Goal: Task Accomplishment & Management: Complete application form

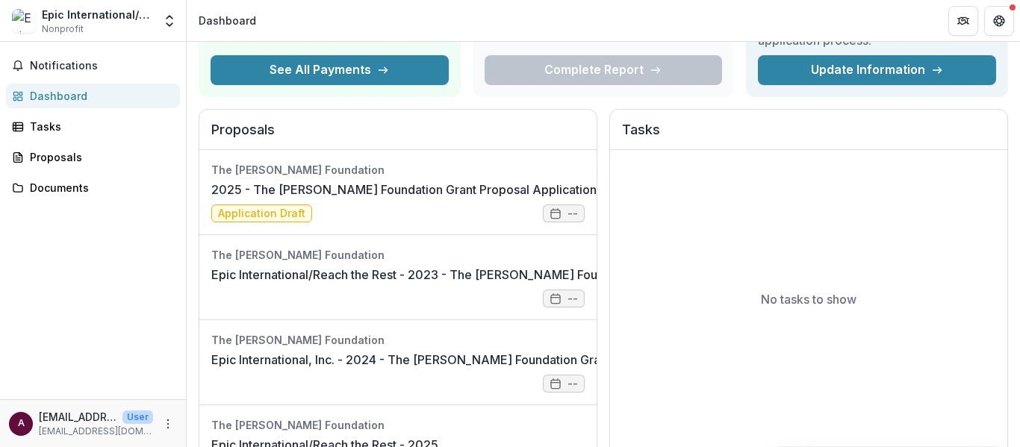
scroll to position [91, 0]
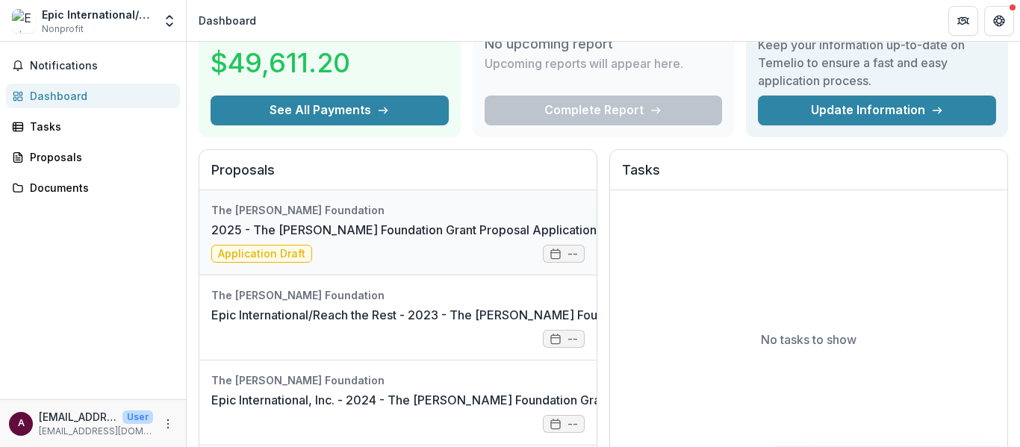
click at [346, 225] on link "2025 - The [PERSON_NAME] Foundation Grant Proposal Application" at bounding box center [403, 230] width 385 height 18
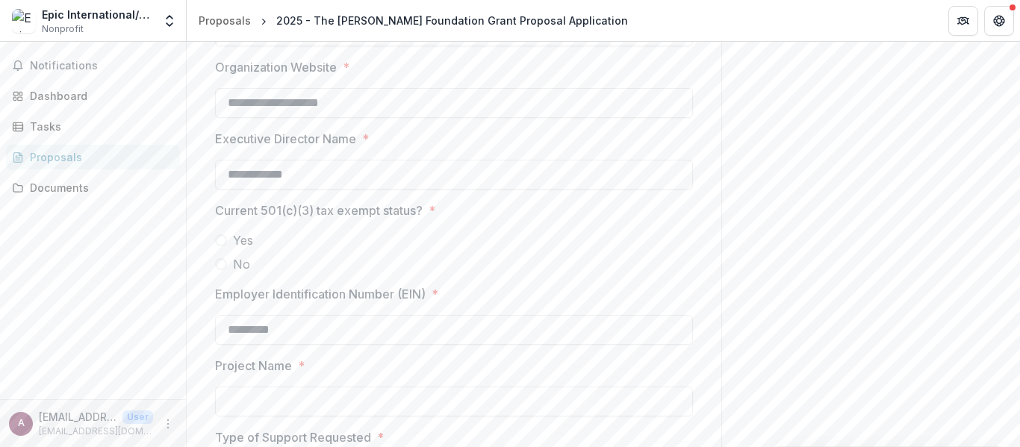
scroll to position [1135, 0]
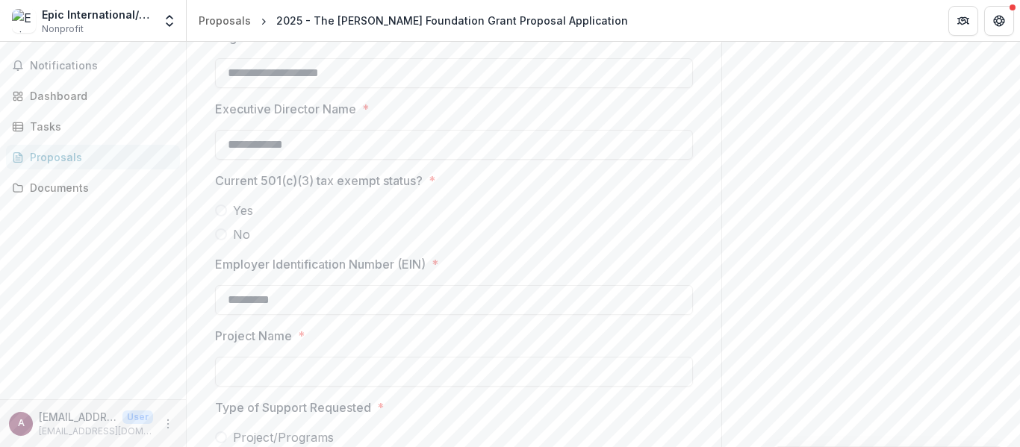
click at [221, 205] on span at bounding box center [221, 211] width 12 height 12
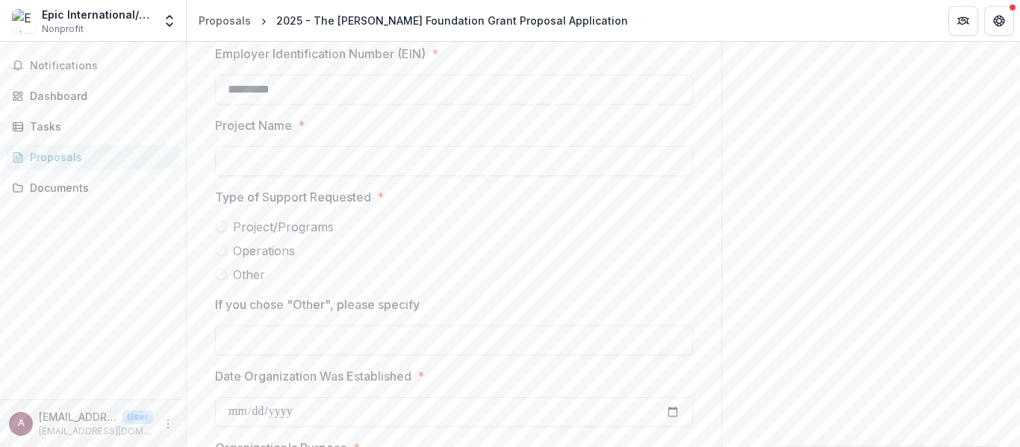
scroll to position [1364, 0]
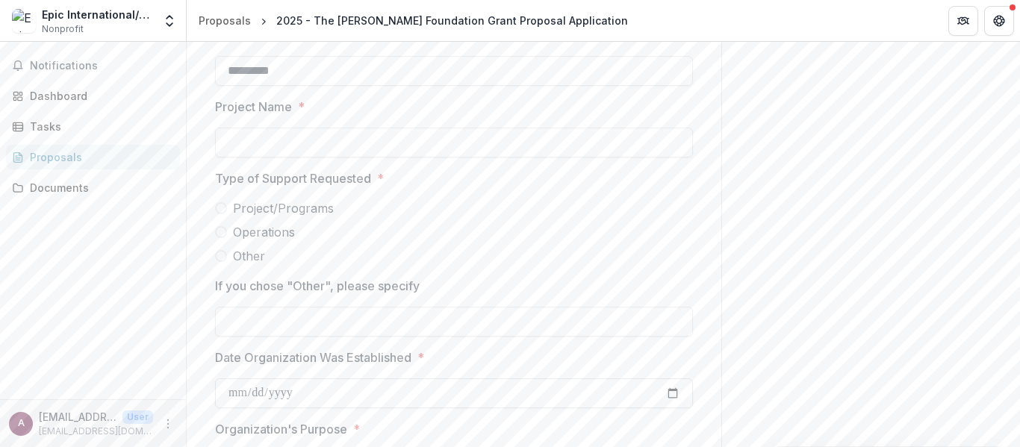
click at [314, 395] on input "Date Organization Was Established *" at bounding box center [454, 394] width 478 height 30
type input "**********"
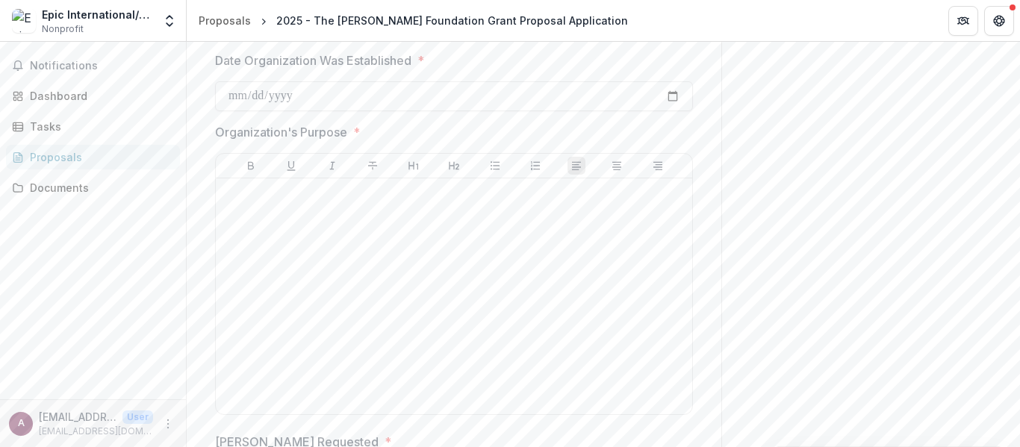
scroll to position [1666, 0]
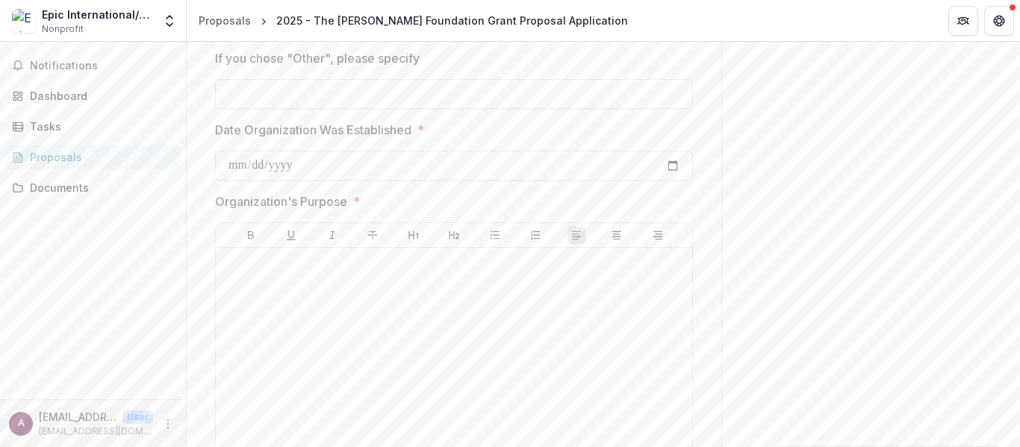
scroll to position [1652, 0]
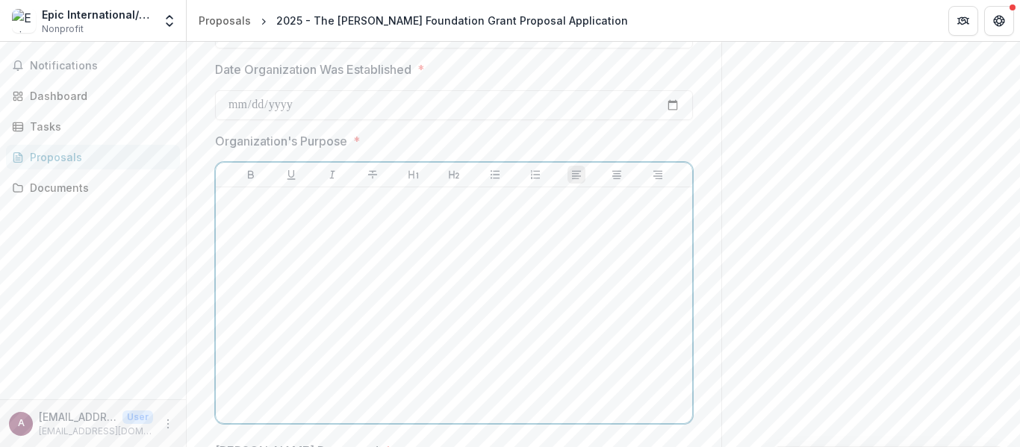
click at [523, 292] on div at bounding box center [454, 305] width 464 height 224
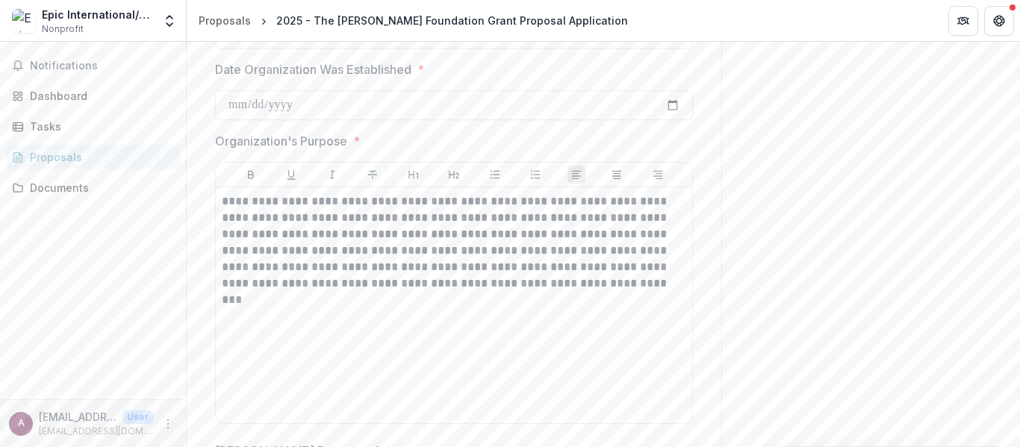
drag, startPoint x: 1015, startPoint y: 317, endPoint x: 1019, endPoint y: 352, distance: 34.6
click at [1019, 352] on div "**********" at bounding box center [603, 244] width 833 height 405
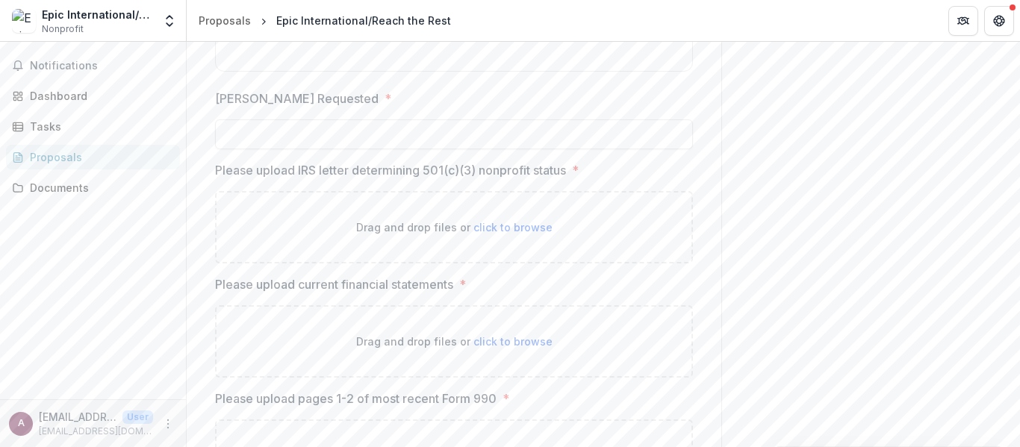
scroll to position [1996, 0]
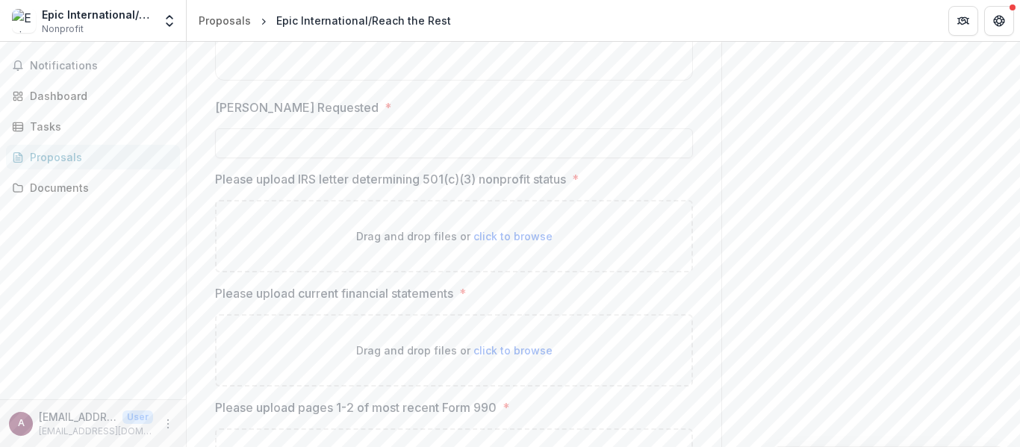
click at [528, 237] on span "click to browse" at bounding box center [512, 236] width 79 height 13
type input "**********"
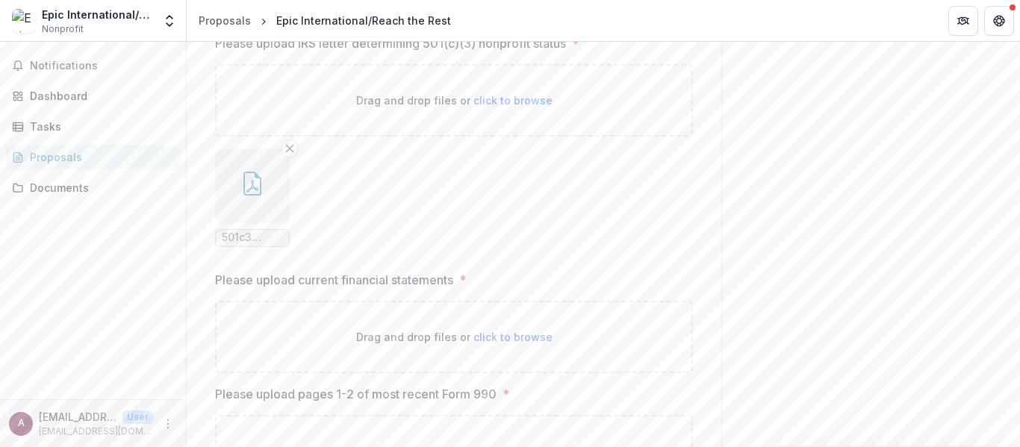
scroll to position [2238, 0]
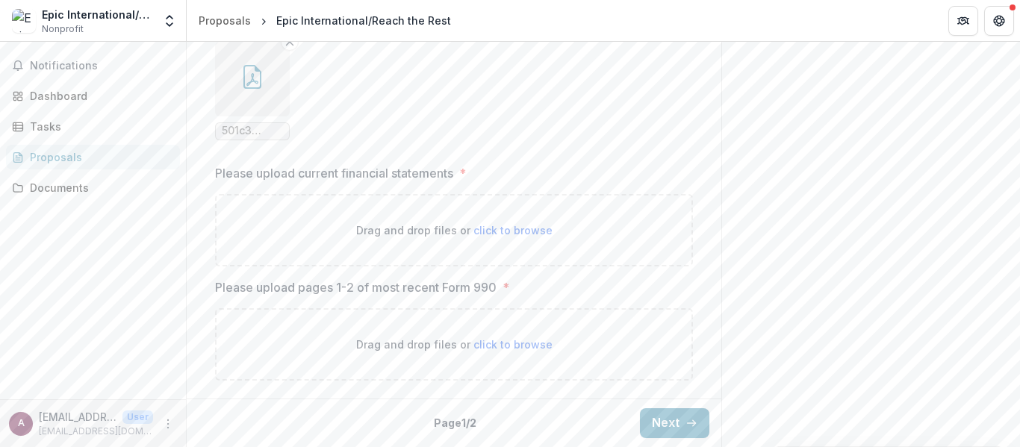
click at [541, 339] on span "click to browse" at bounding box center [512, 344] width 79 height 13
click at [520, 338] on span "click to browse" at bounding box center [512, 344] width 79 height 13
type input "**********"
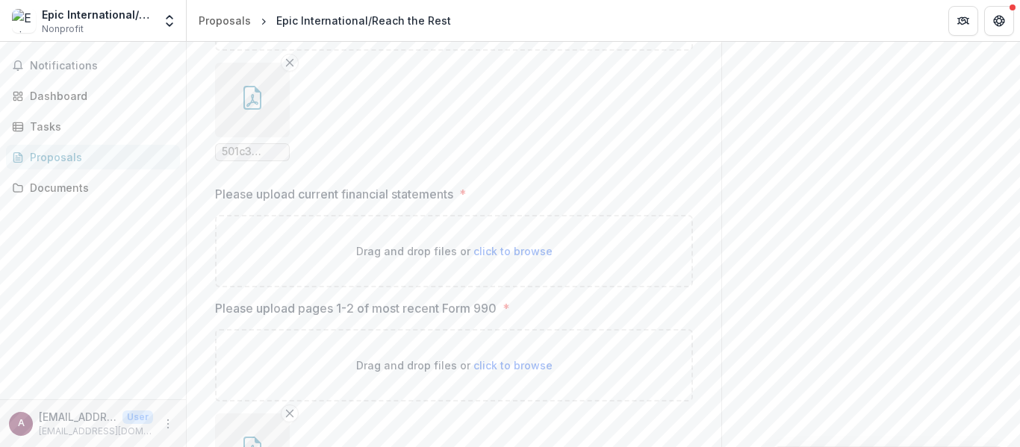
scroll to position [2208, 0]
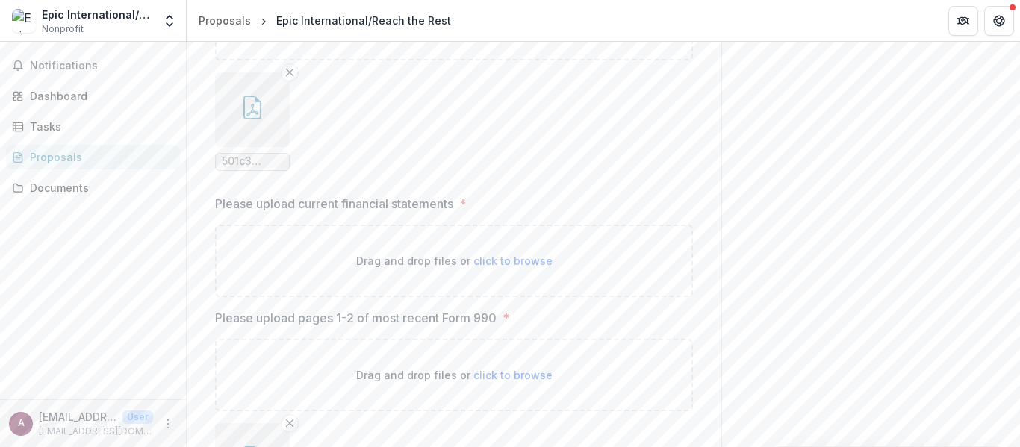
click at [520, 253] on p "Drag and drop files or click to browse" at bounding box center [454, 261] width 196 height 16
type input "**********"
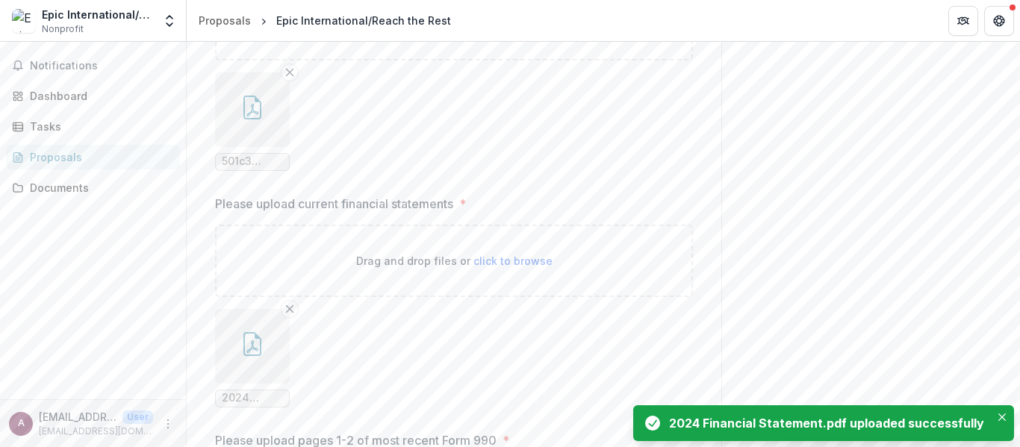
scroll to position [2483, 0]
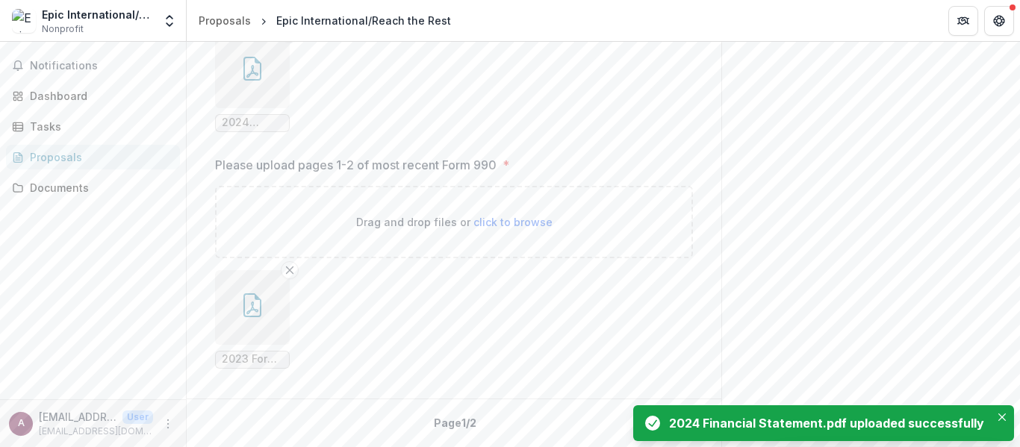
click at [1003, 417] on icon "Close" at bounding box center [1001, 417] width 7 height 7
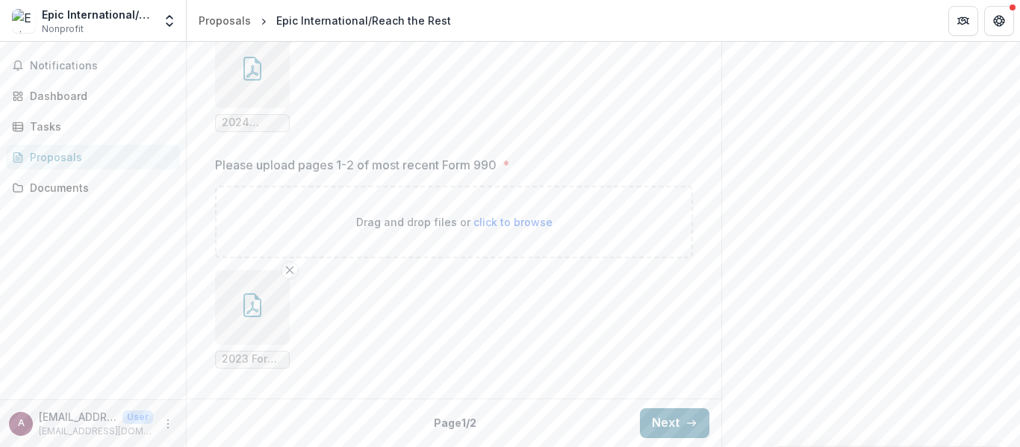
click at [673, 411] on button "Next" at bounding box center [674, 423] width 69 height 30
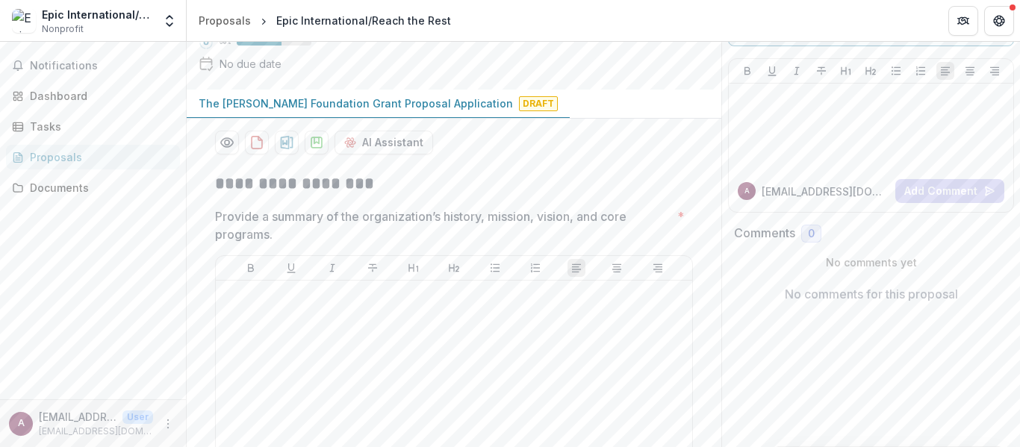
scroll to position [0, 0]
